Goal: Task Accomplishment & Management: Use online tool/utility

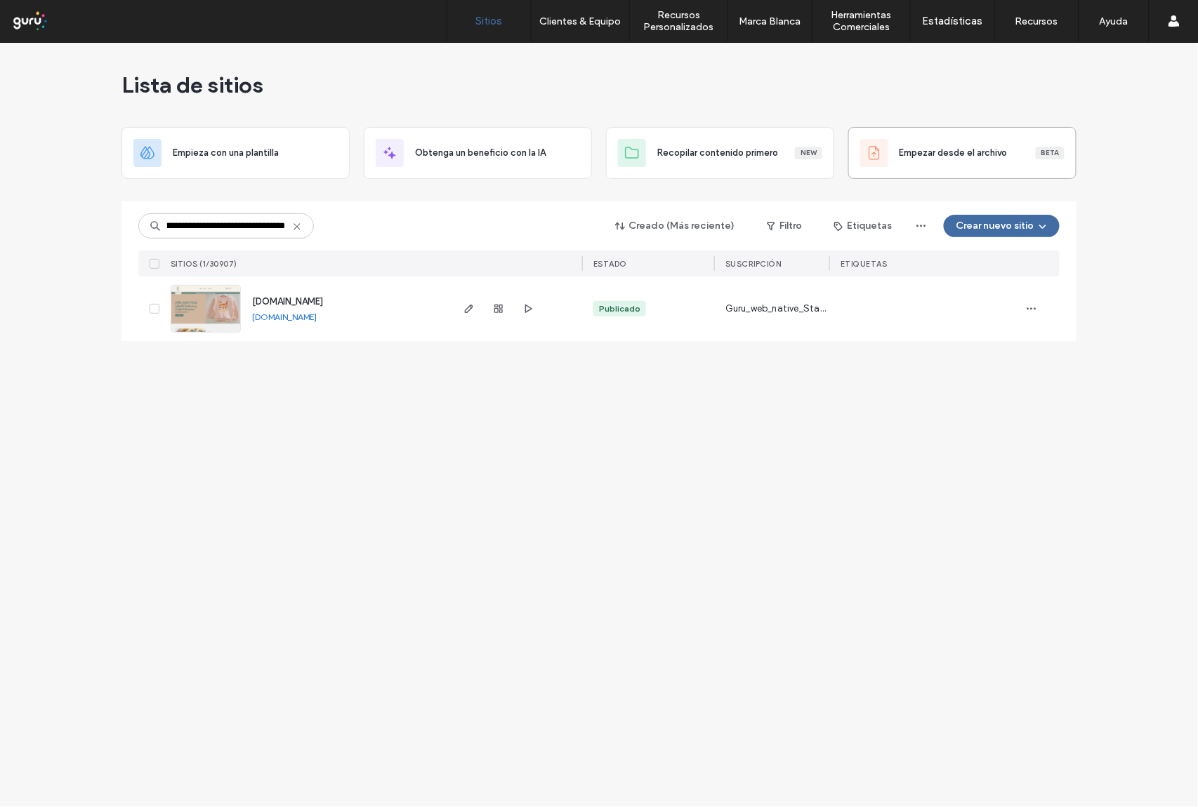
type input "**********"
click at [500, 313] on icon "button" at bounding box center [498, 308] width 11 height 11
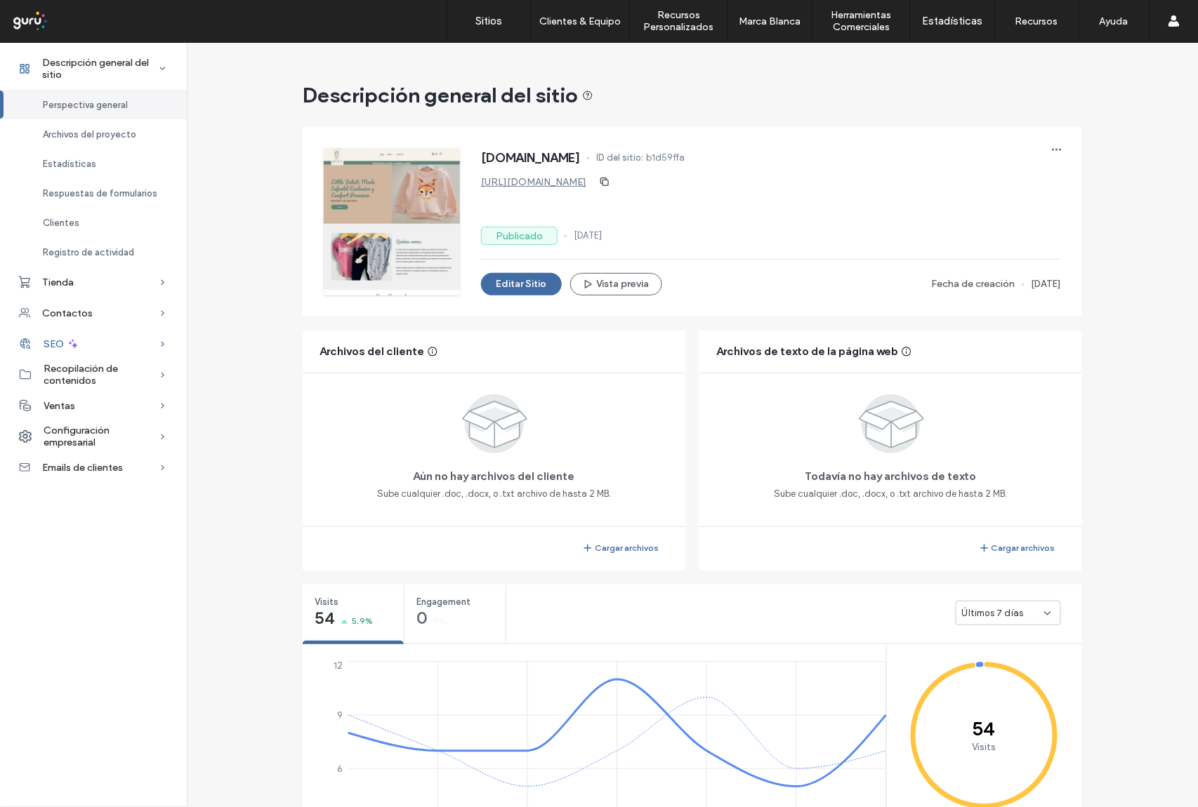
click at [76, 349] on icon at bounding box center [73, 344] width 13 height 13
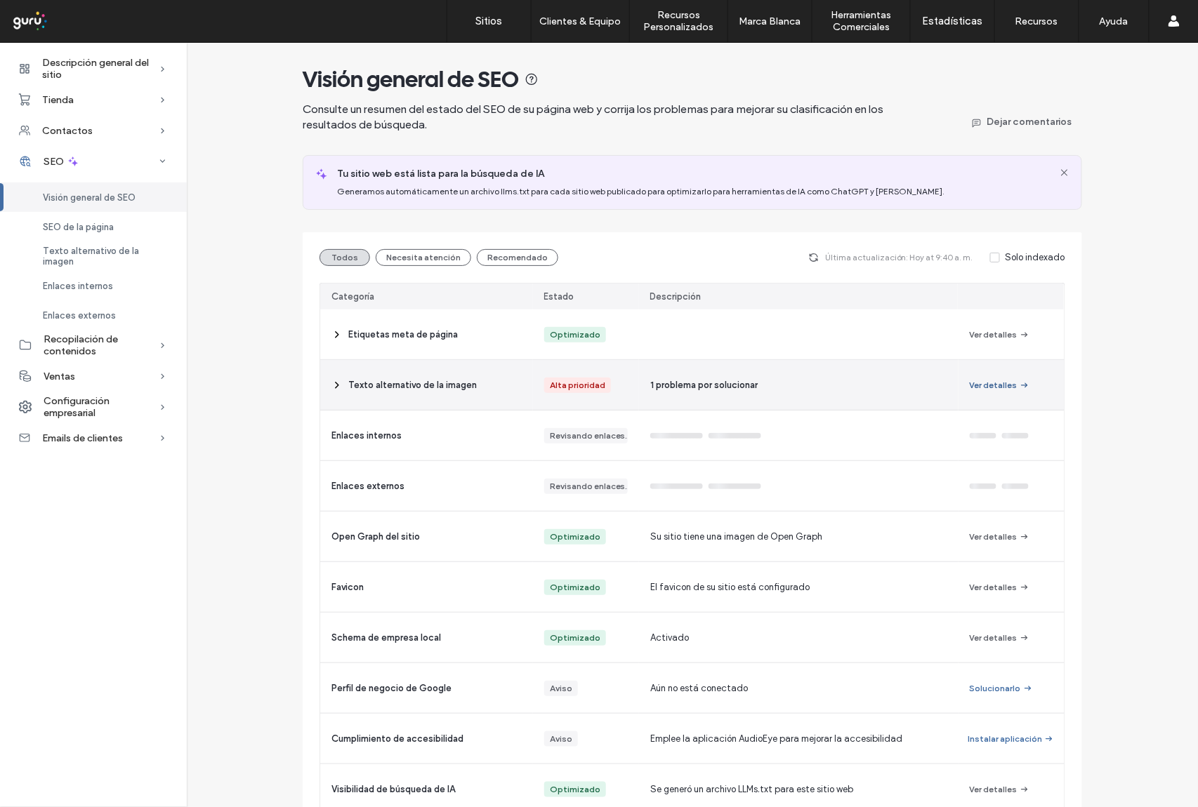
click at [994, 388] on button "Ver detalles" at bounding box center [999, 385] width 60 height 17
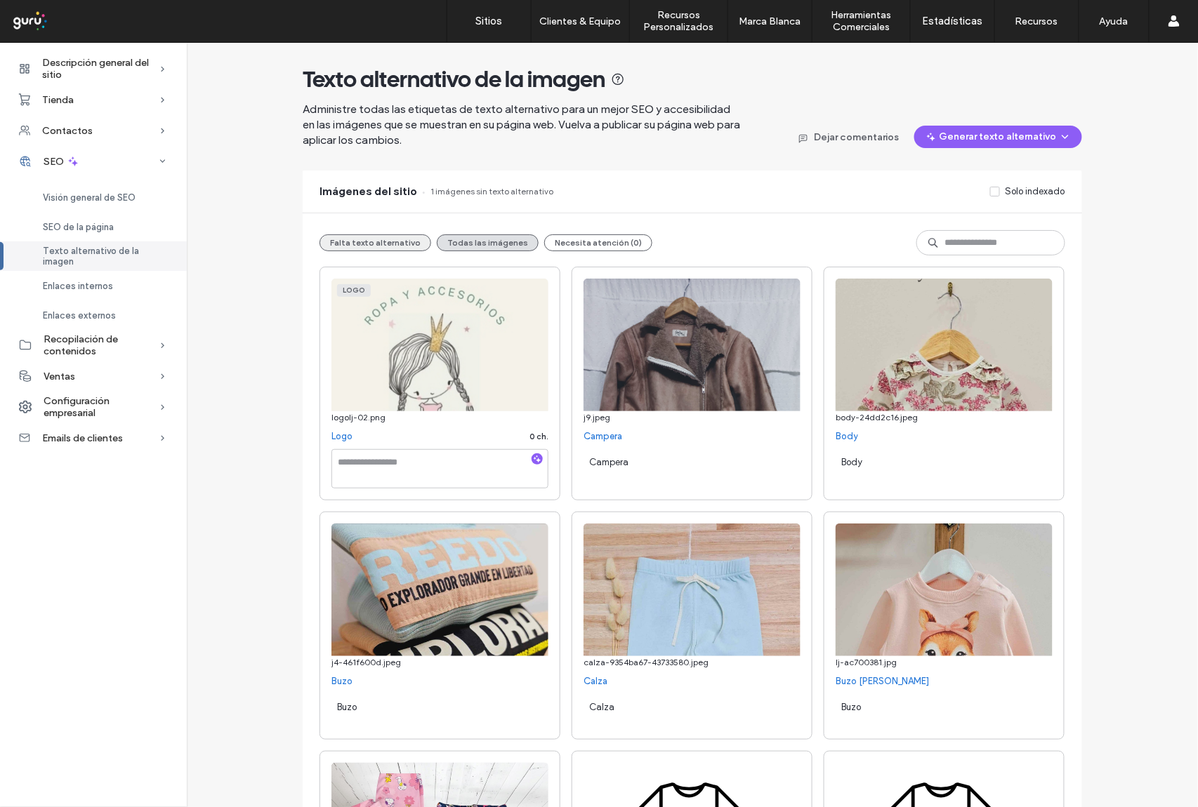
click at [385, 243] on button "Falta texto alternativo" at bounding box center [375, 242] width 112 height 17
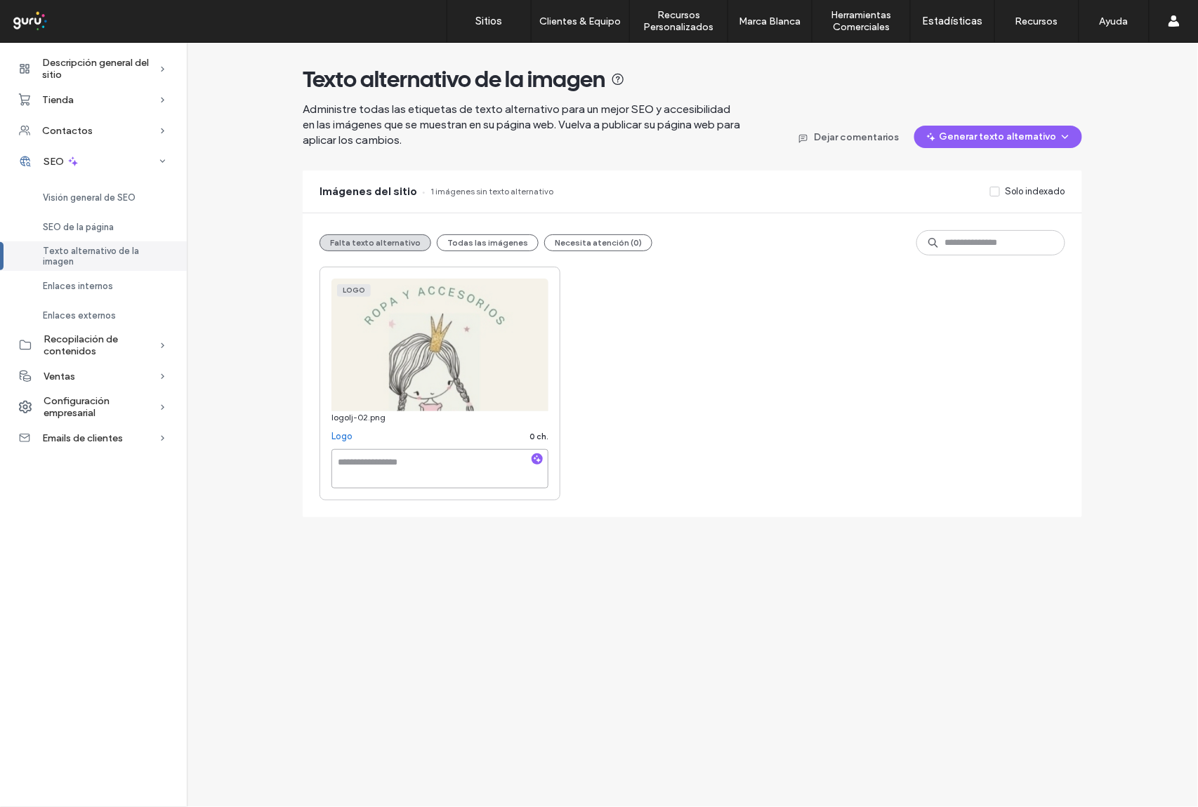
click at [458, 484] on textarea at bounding box center [439, 468] width 217 height 39
paste textarea "**********"
type textarea "**********"
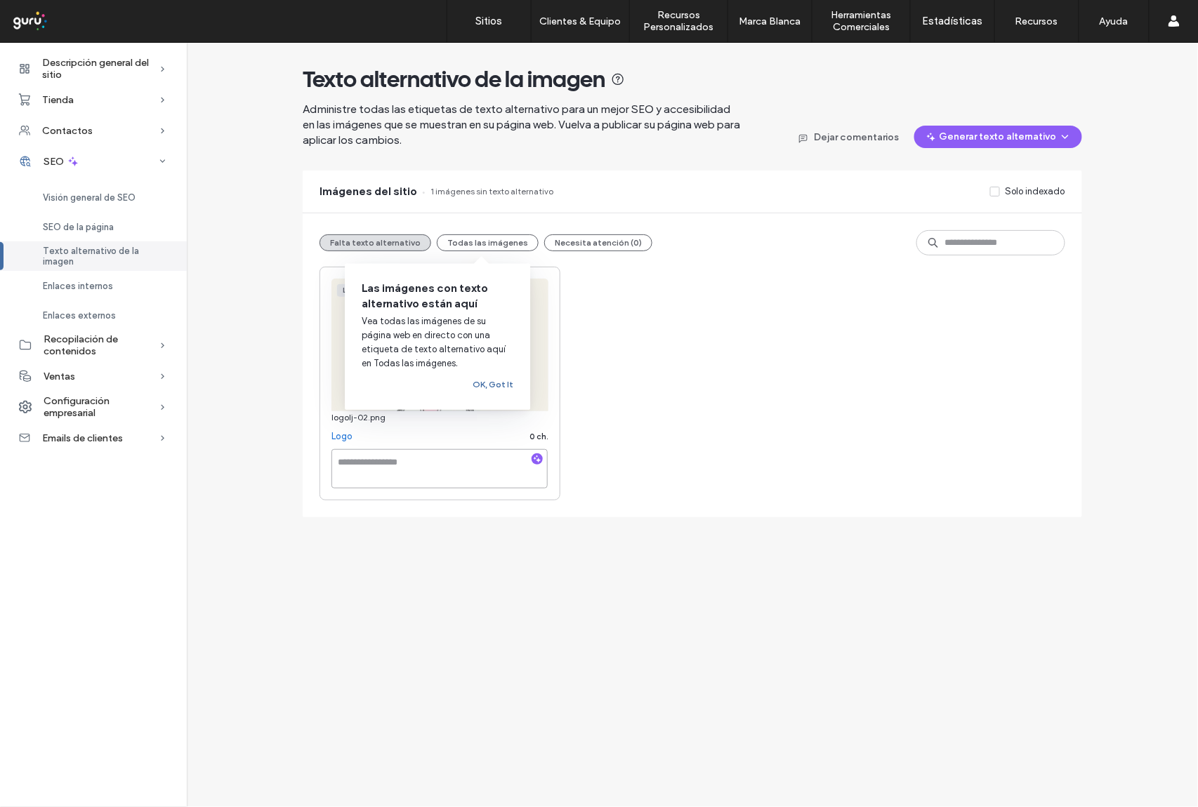
paste textarea "**********"
type textarea "**********"
drag, startPoint x: 496, startPoint y: 243, endPoint x: 629, endPoint y: 244, distance: 133.4
click at [497, 244] on button "Todas las imágenes" at bounding box center [488, 242] width 102 height 17
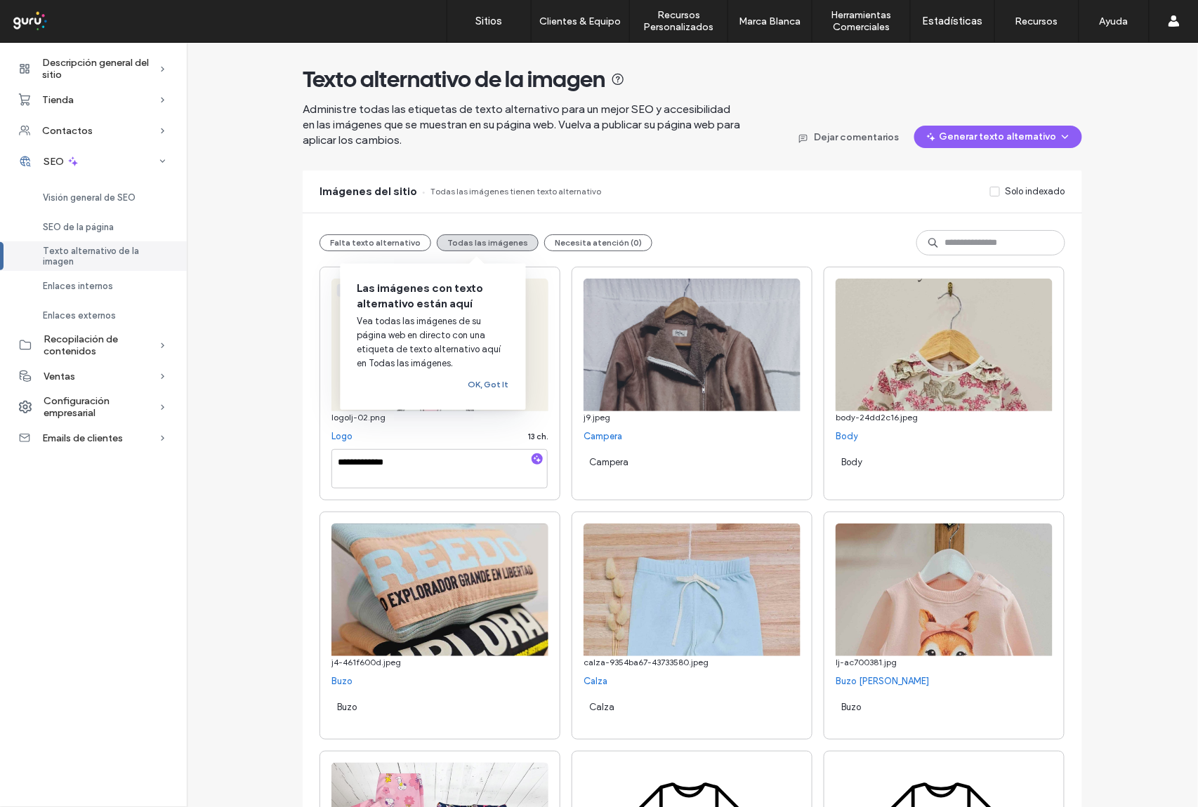
drag, startPoint x: 619, startPoint y: 242, endPoint x: 372, endPoint y: 254, distance: 247.4
click at [616, 244] on button "Necesita atención (0)" at bounding box center [598, 242] width 108 height 17
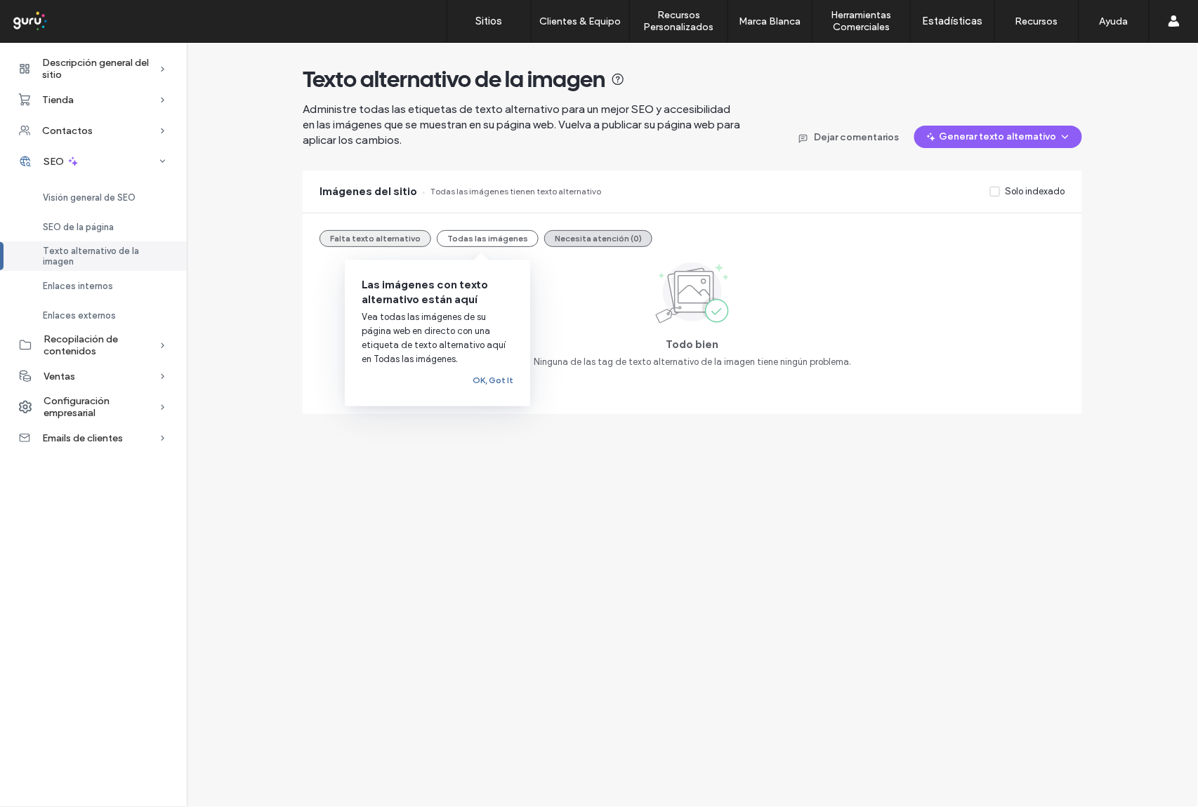
click at [359, 237] on button "Falta texto alternativo" at bounding box center [375, 238] width 112 height 17
drag, startPoint x: 130, startPoint y: 256, endPoint x: 122, endPoint y: 236, distance: 21.1
click at [130, 254] on span "Texto alternativo de la imagen" at bounding box center [106, 256] width 127 height 21
click at [110, 192] on span "Visión general de SEO" at bounding box center [89, 197] width 93 height 11
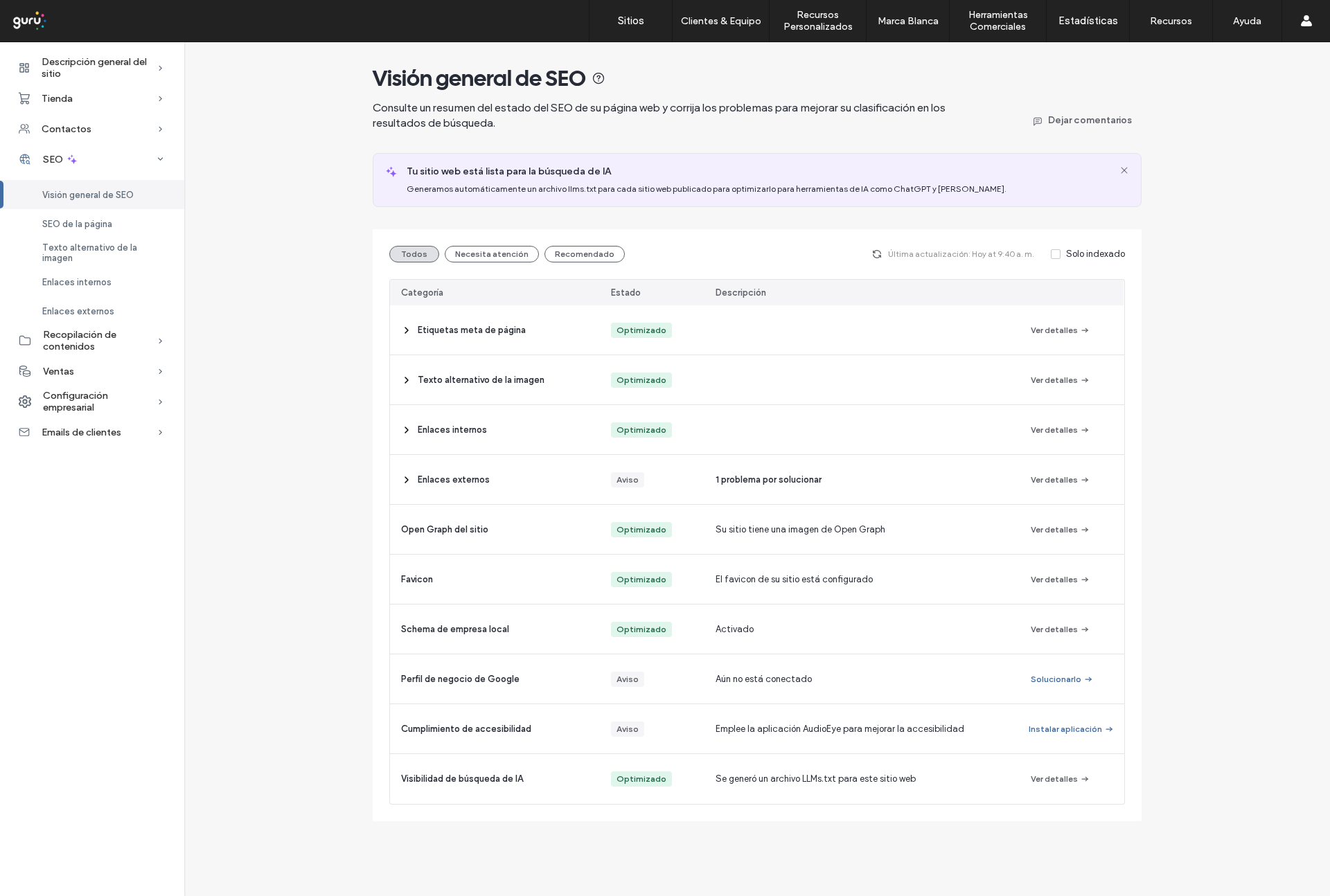
click at [1181, 483] on div "Visión general de SEO Consulte un resumen del estado del SEO de su página web y…" at bounding box center [757, 432] width 1145 height 780
click at [81, 224] on span "SEO de la página" at bounding box center [77, 224] width 70 height 11
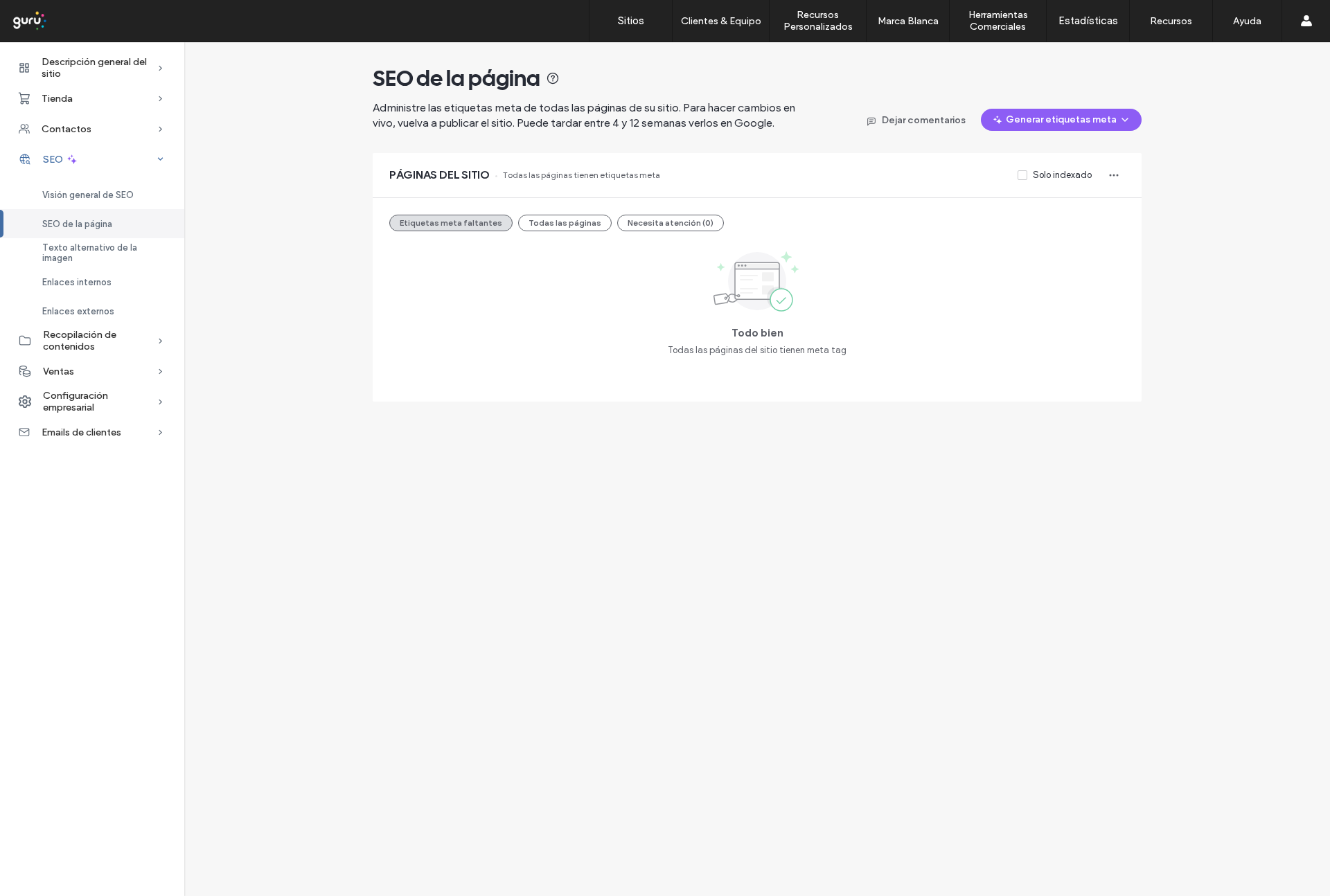
click at [59, 162] on span "SEO" at bounding box center [53, 160] width 20 height 12
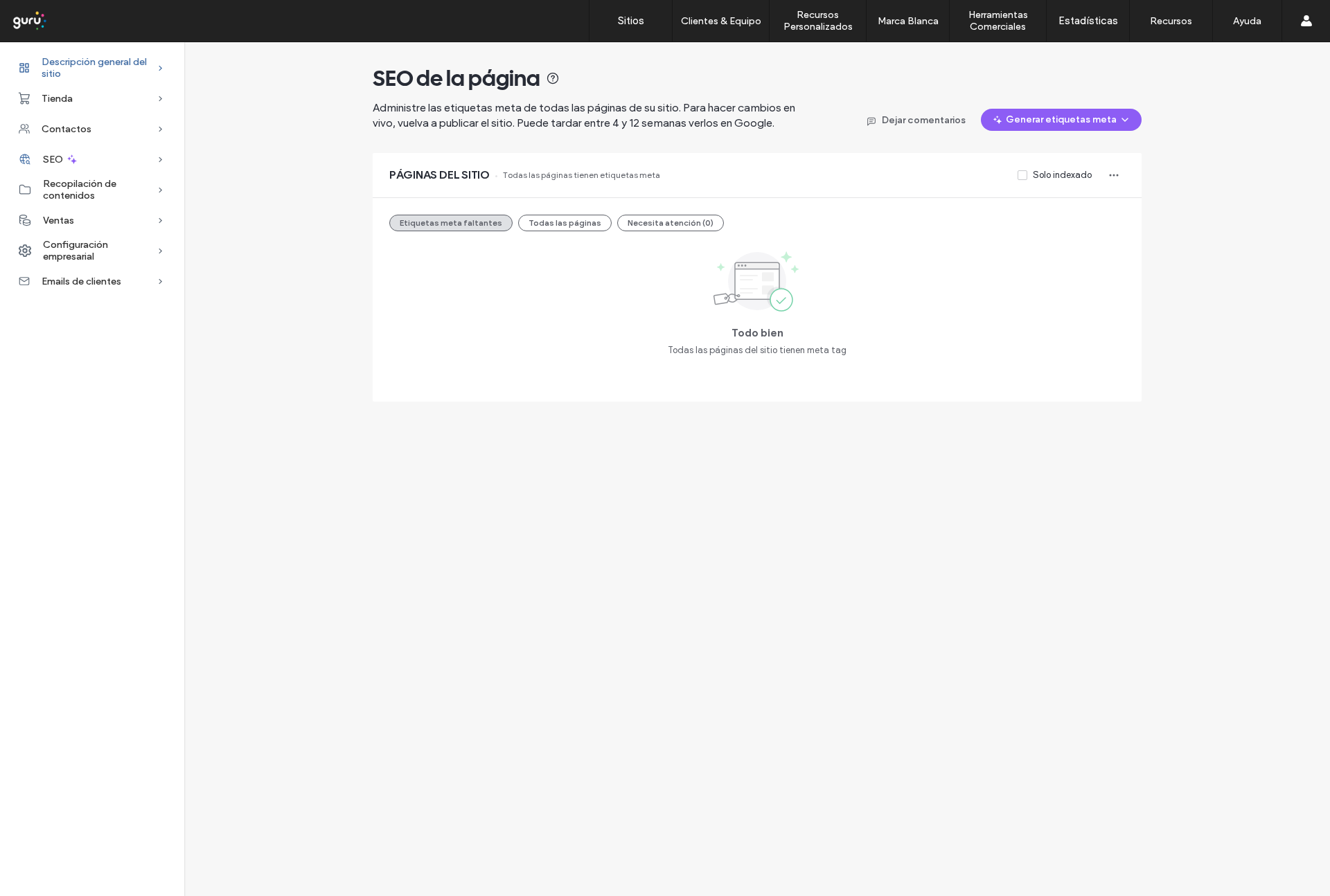
click at [84, 64] on span "Descripción general del sitio" at bounding box center [99, 68] width 115 height 24
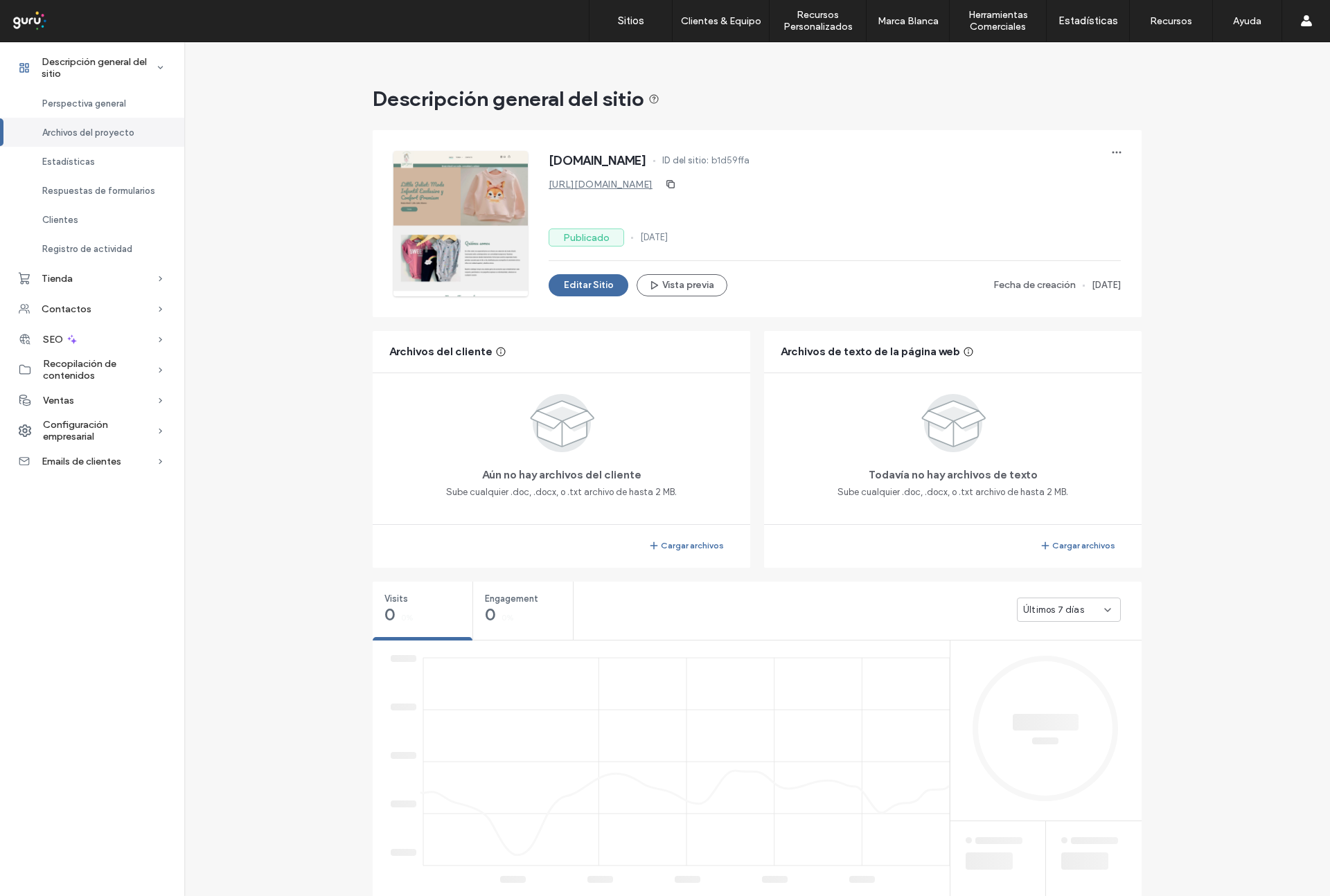
scroll to position [208, 0]
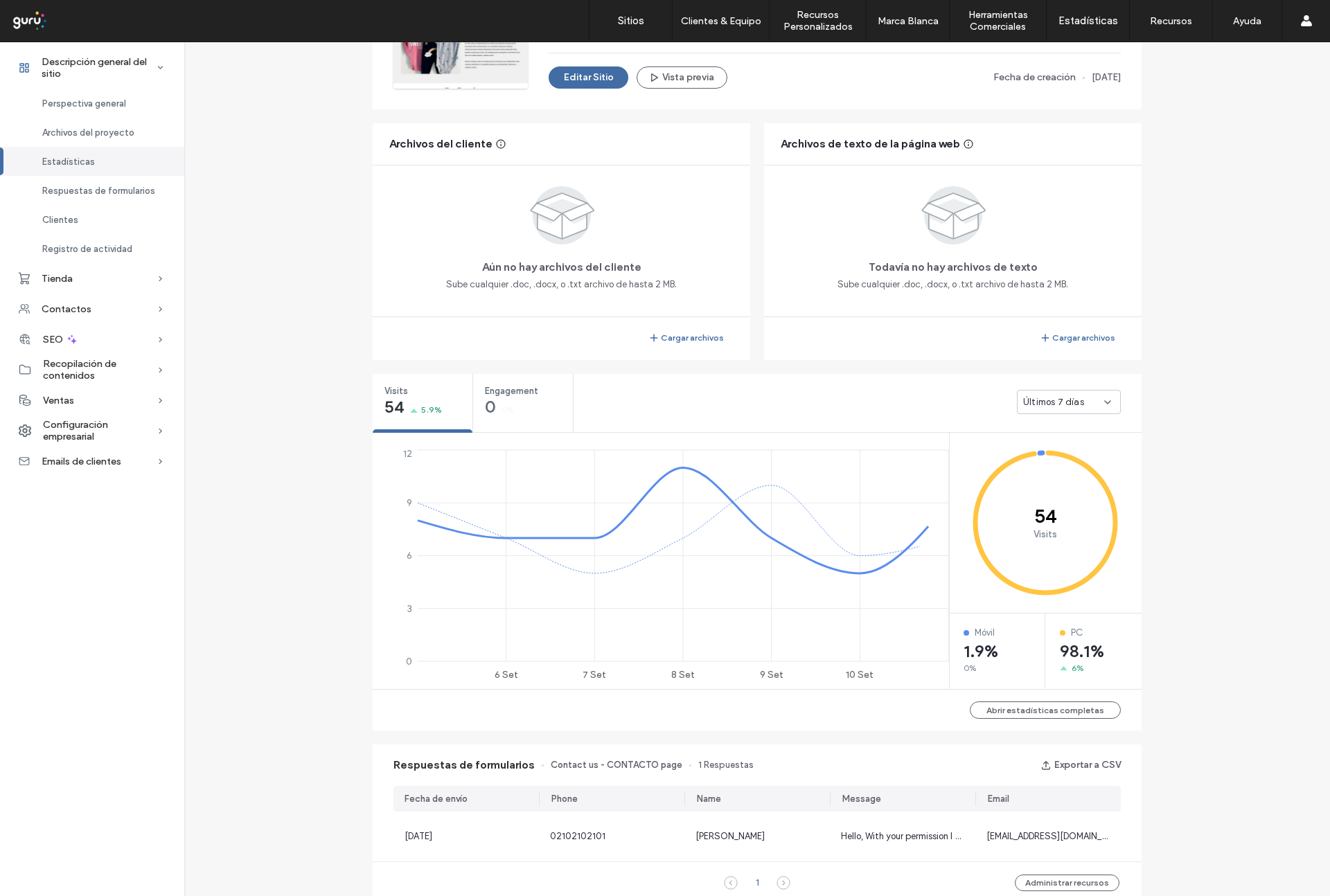
click at [1081, 404] on div "Últimos 7 días" at bounding box center [1064, 403] width 81 height 14
click at [1080, 472] on span "Últimos 30 días" at bounding box center [1051, 476] width 66 height 14
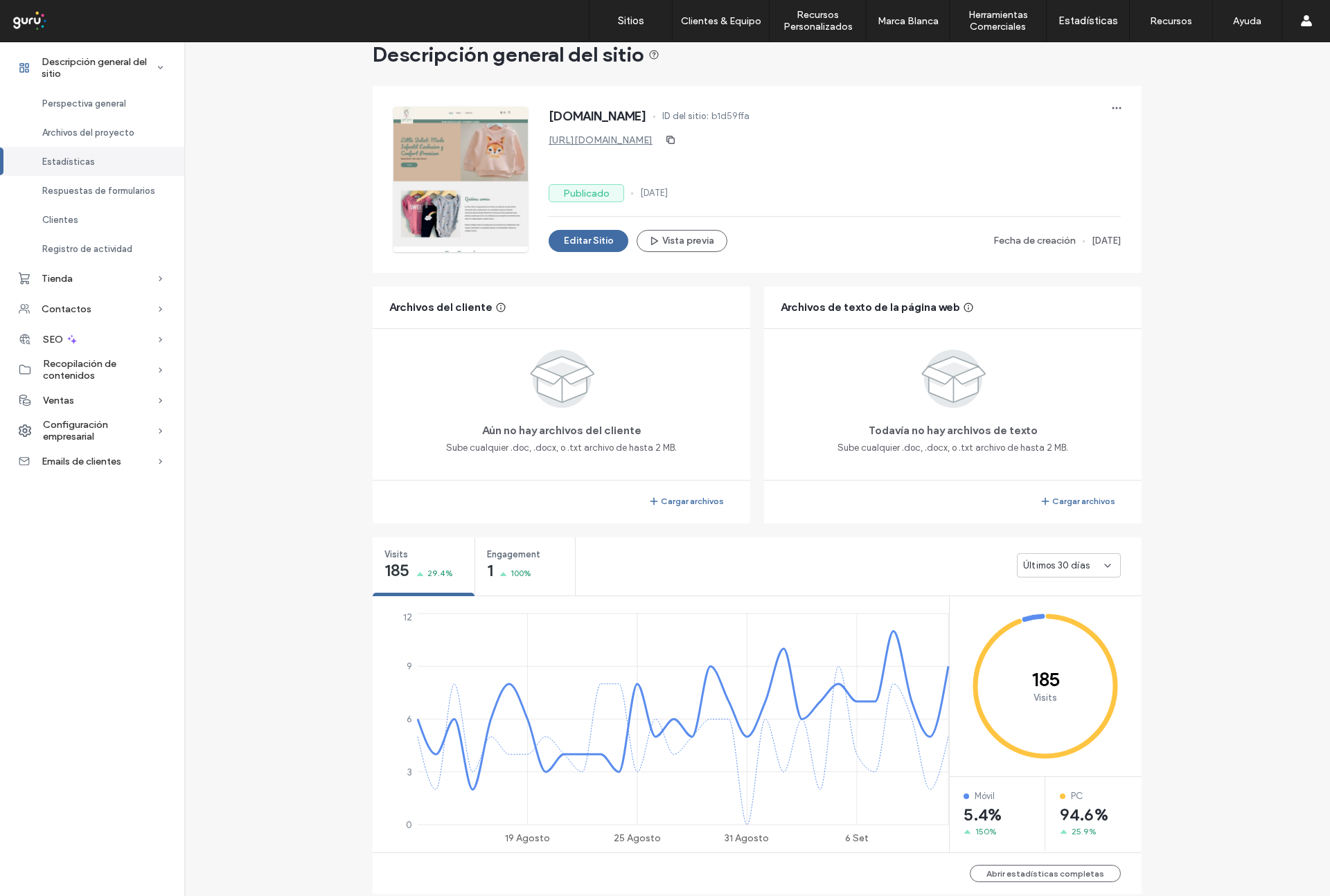
scroll to position [40, 0]
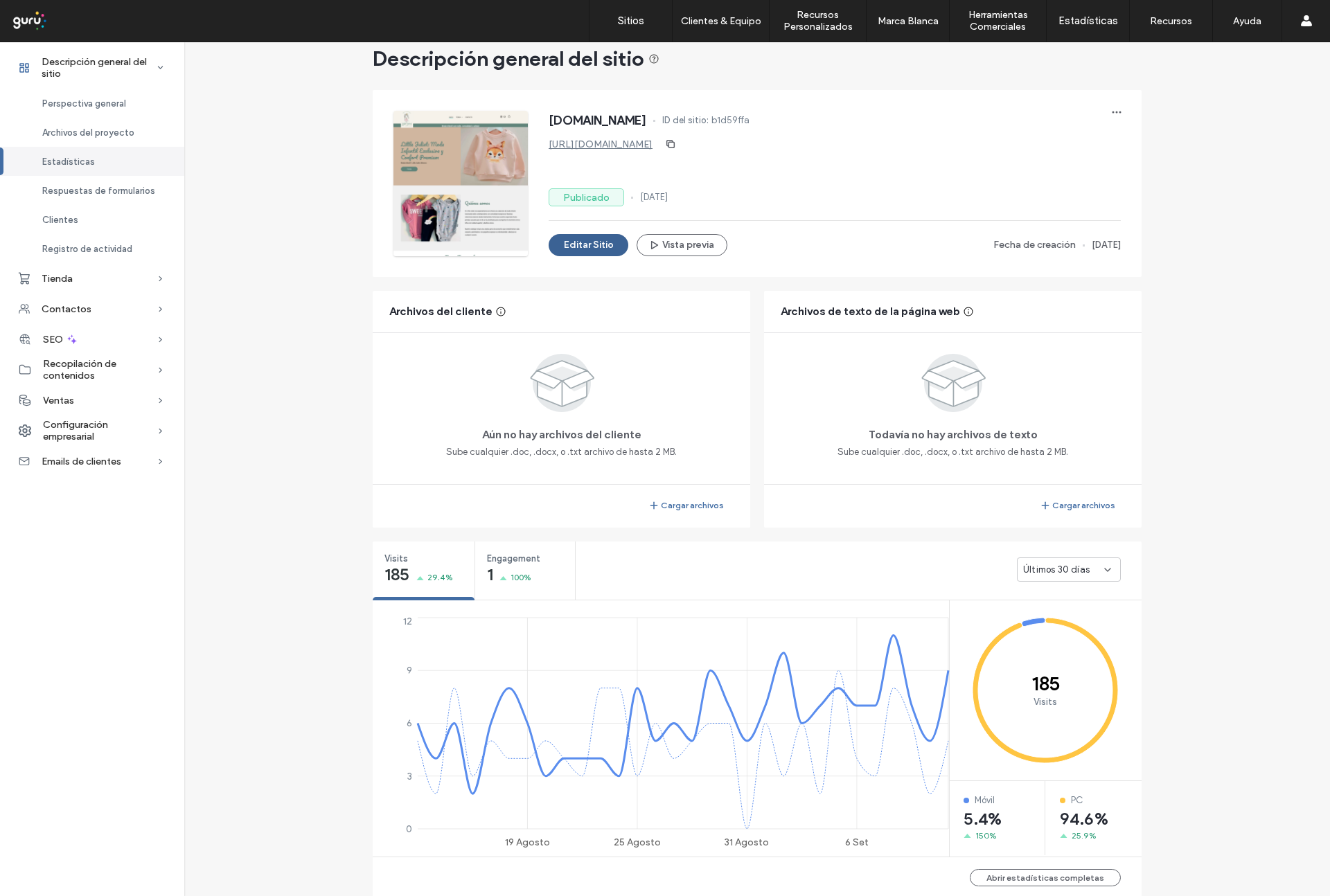
click at [601, 243] on button "Editar Sitio" at bounding box center [588, 245] width 80 height 22
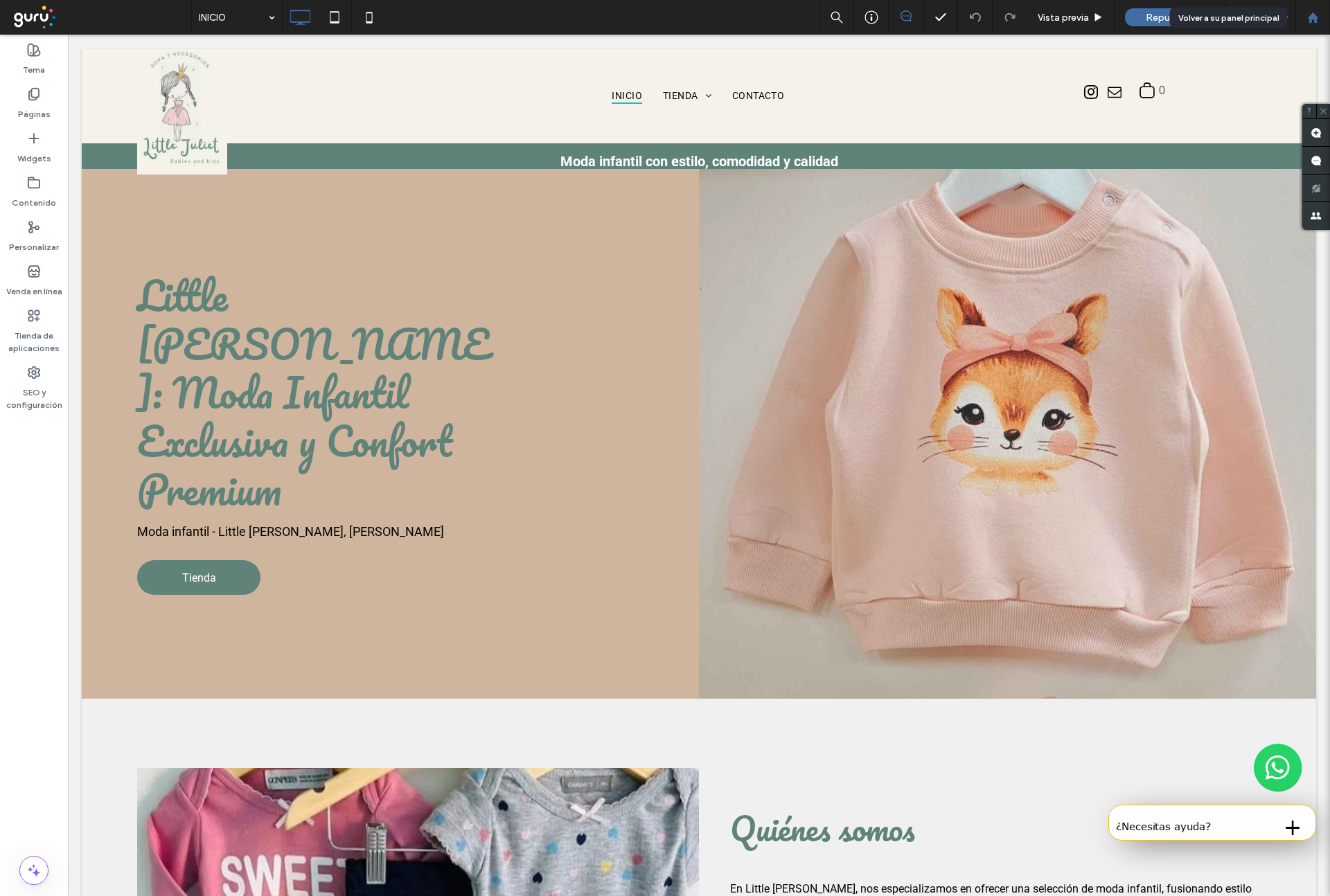
click at [1314, 23] on icon at bounding box center [1313, 18] width 12 height 12
